Goal: Task Accomplishment & Management: Complete application form

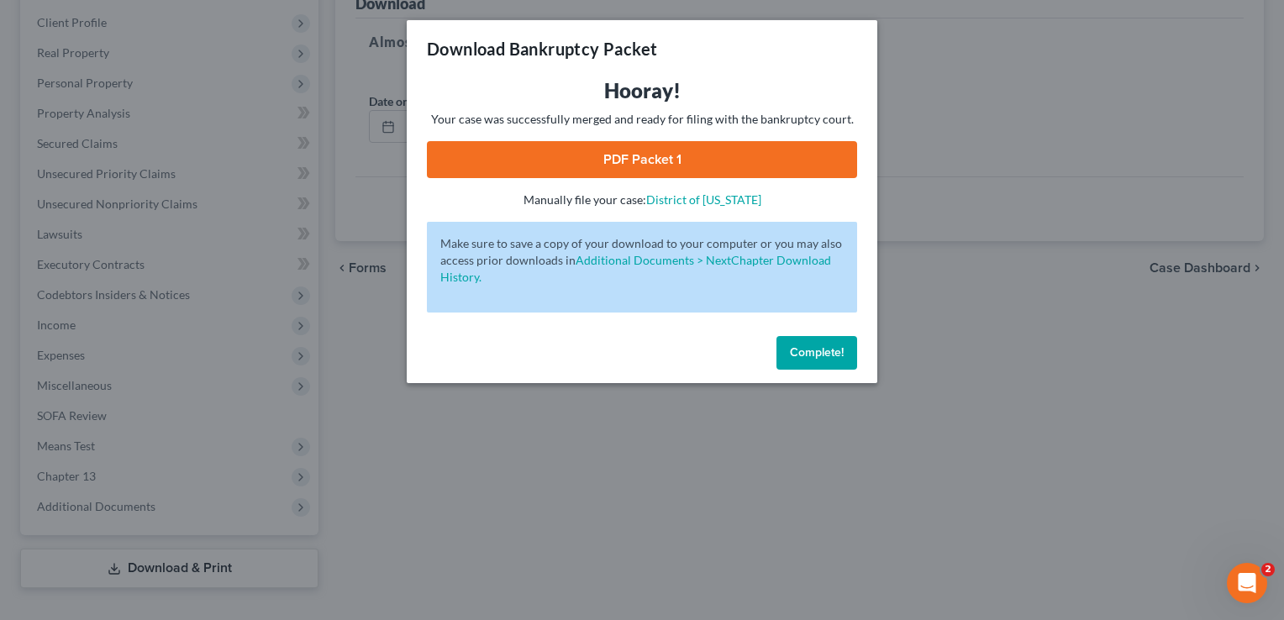
click at [804, 348] on span "Complete!" at bounding box center [817, 352] width 54 height 14
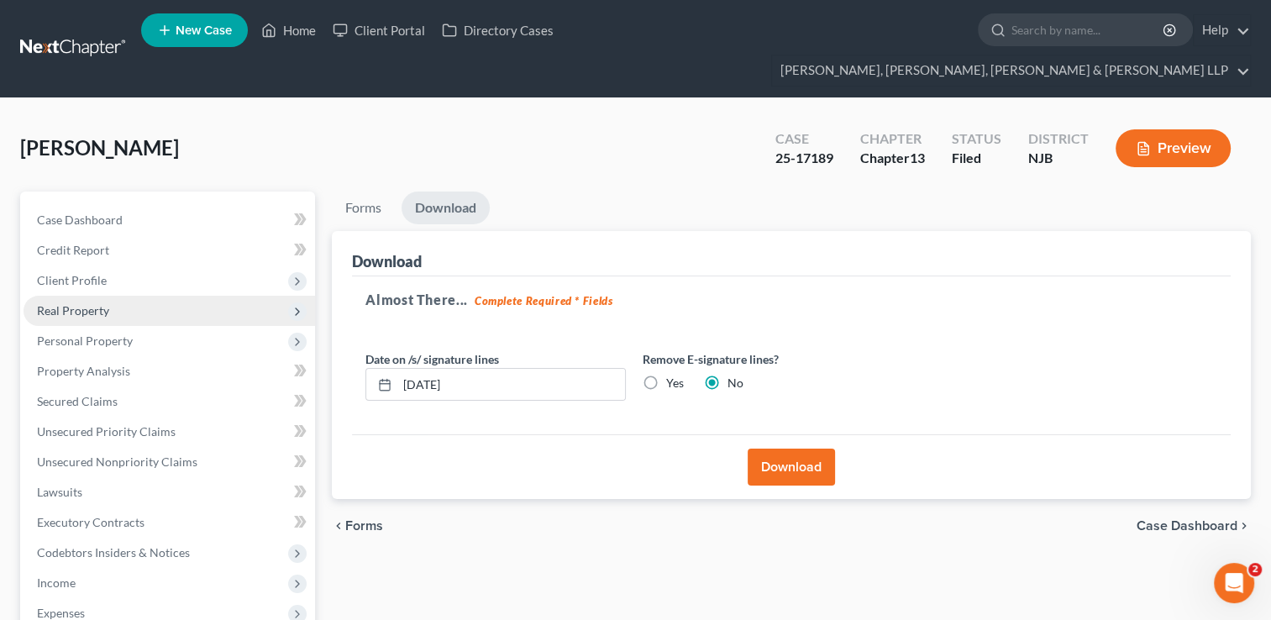
click at [89, 303] on span "Real Property" at bounding box center [73, 310] width 72 height 14
click at [103, 303] on span "Real Property" at bounding box center [73, 310] width 72 height 14
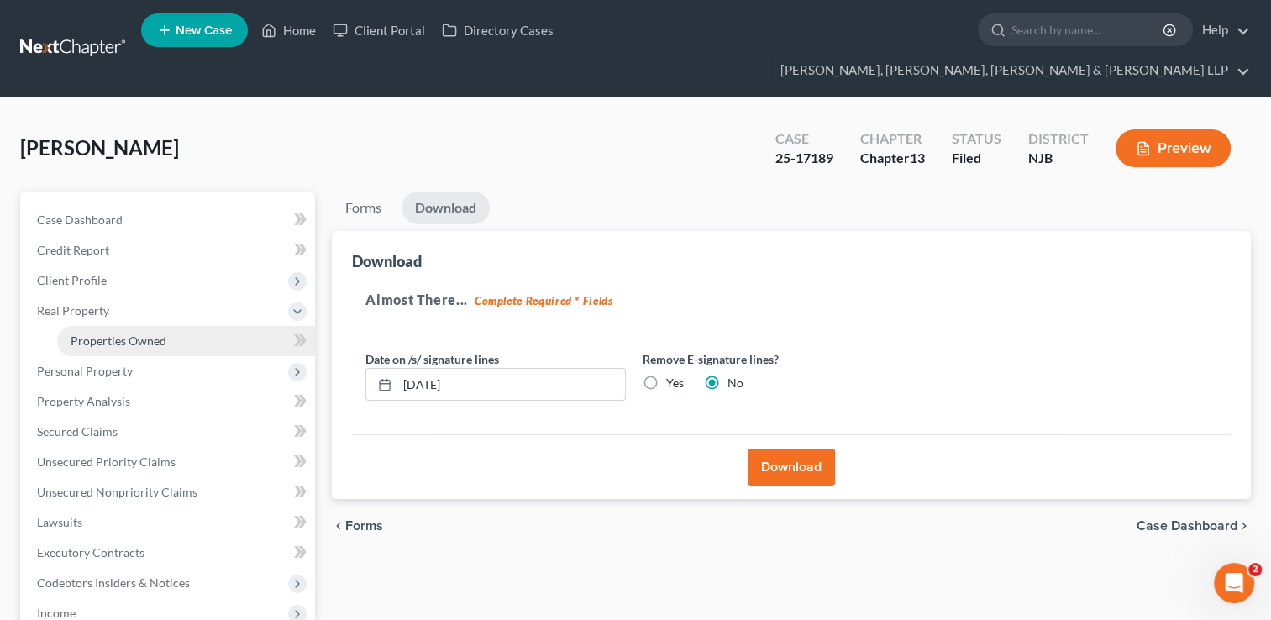
click at [124, 334] on span "Properties Owned" at bounding box center [119, 341] width 96 height 14
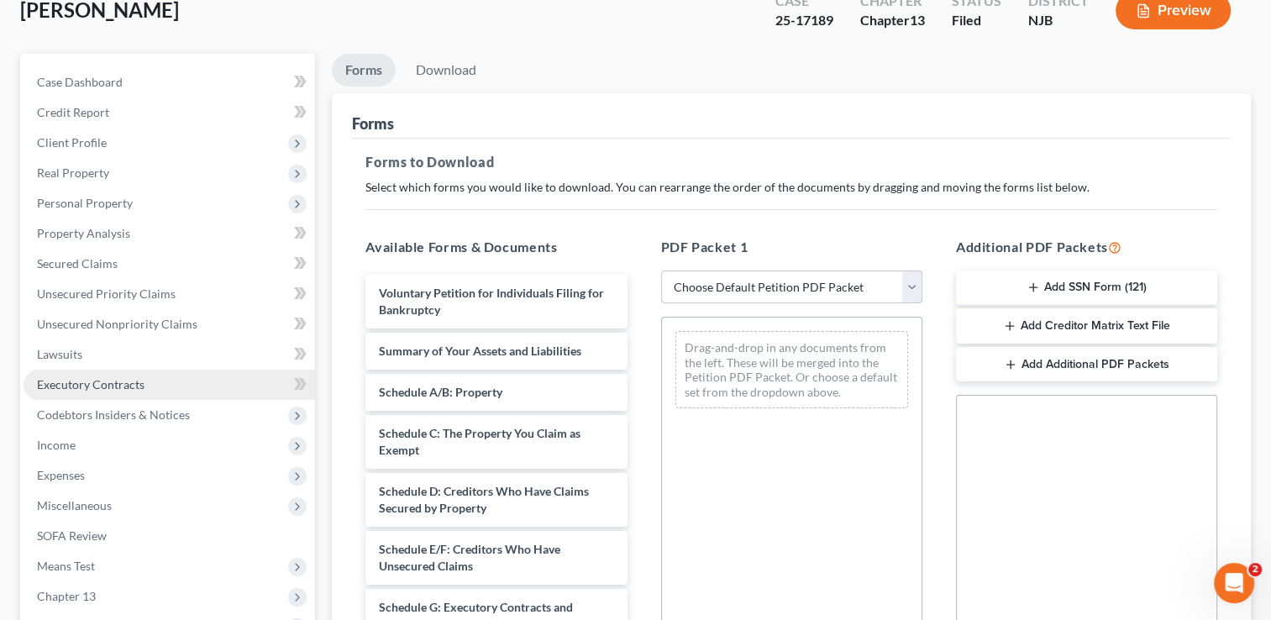
scroll to position [168, 0]
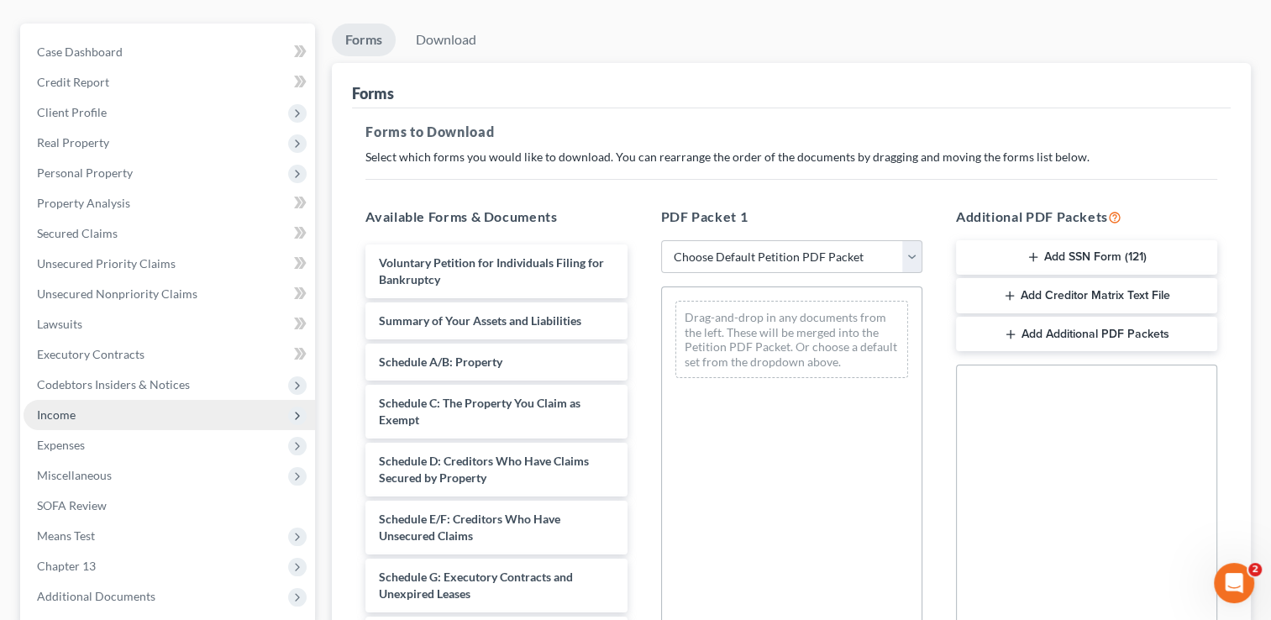
click at [74, 408] on span "Income" at bounding box center [56, 415] width 39 height 14
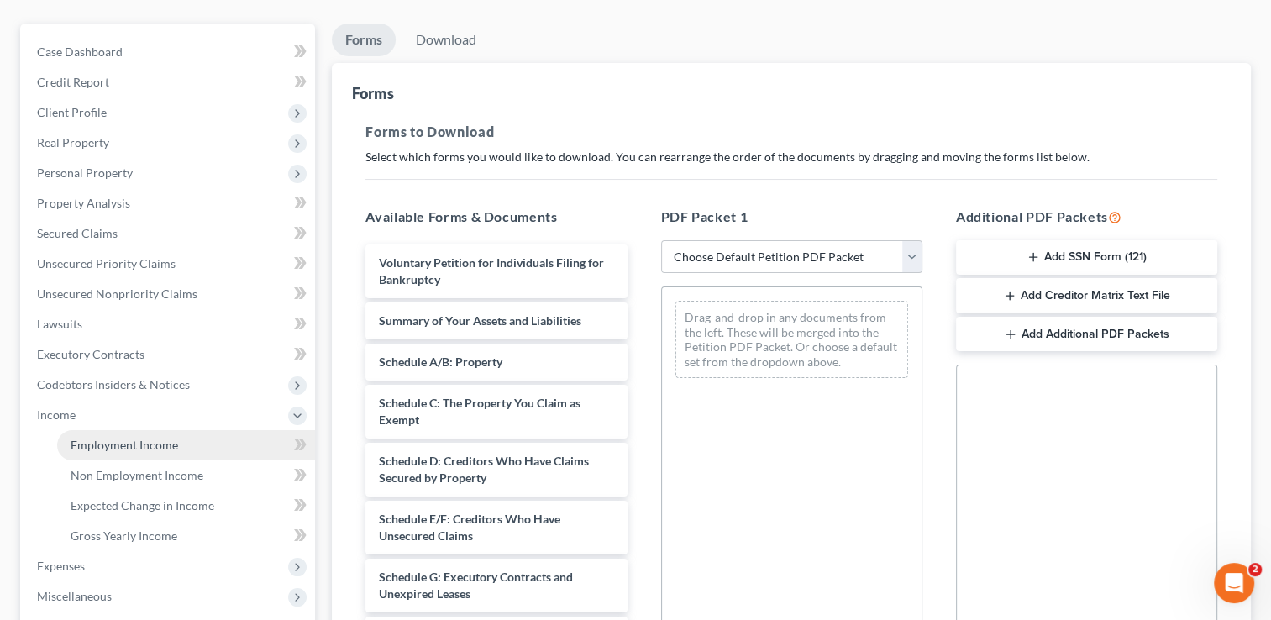
click at [136, 438] on span "Employment Income" at bounding box center [125, 445] width 108 height 14
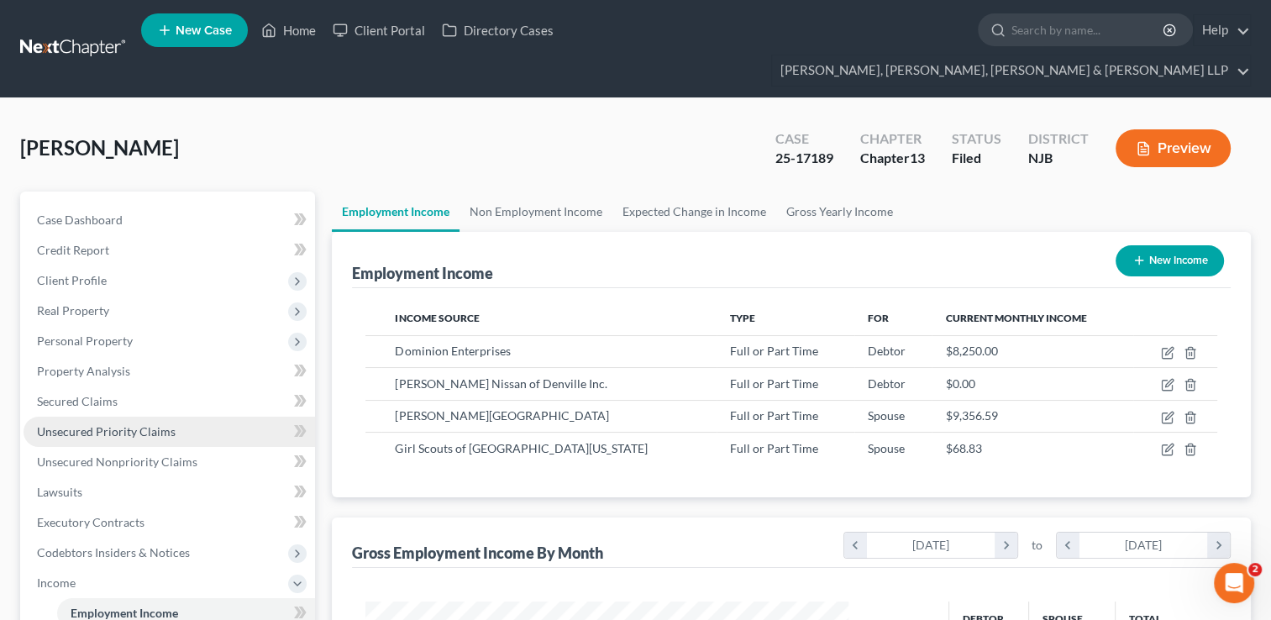
scroll to position [299, 517]
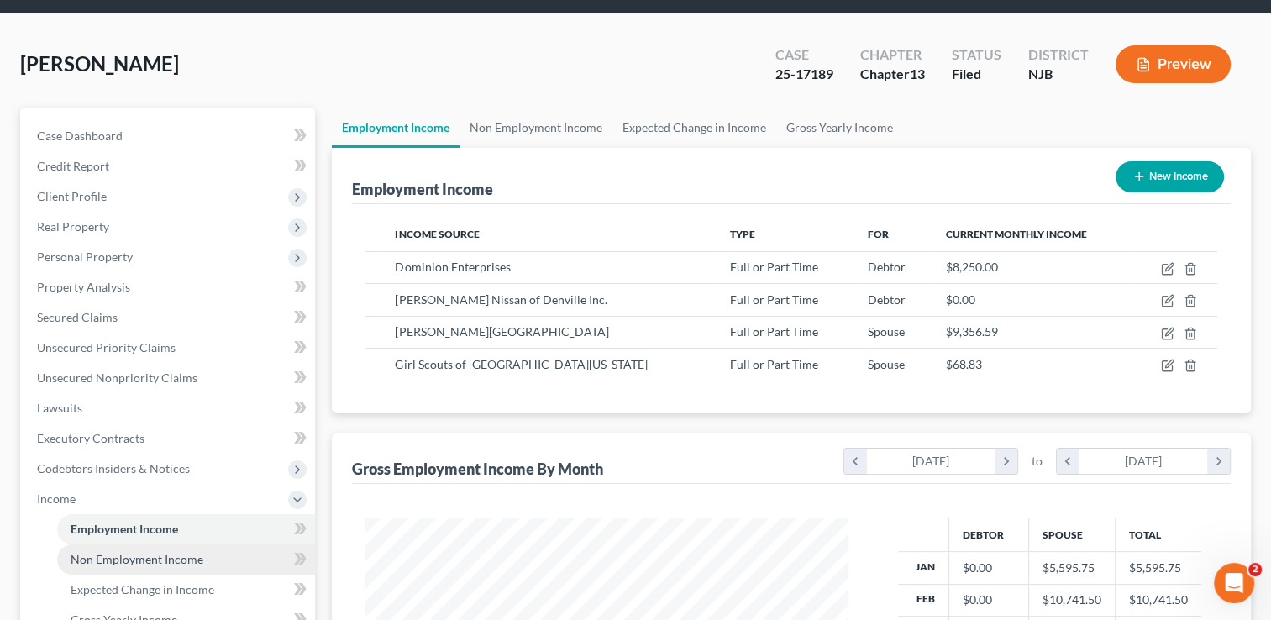
click at [197, 545] on link "Non Employment Income" at bounding box center [186, 560] width 258 height 30
